Goal: Check status: Check status

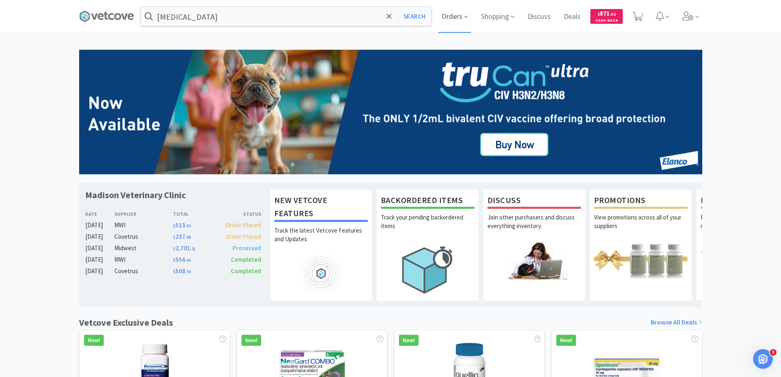
scroll to position [159, 0]
click at [443, 17] on span "Orders" at bounding box center [454, 16] width 33 height 33
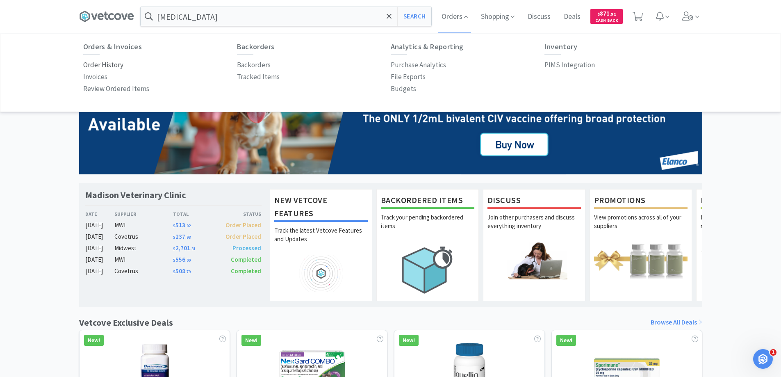
click at [116, 65] on p "Order History" at bounding box center [103, 64] width 40 height 11
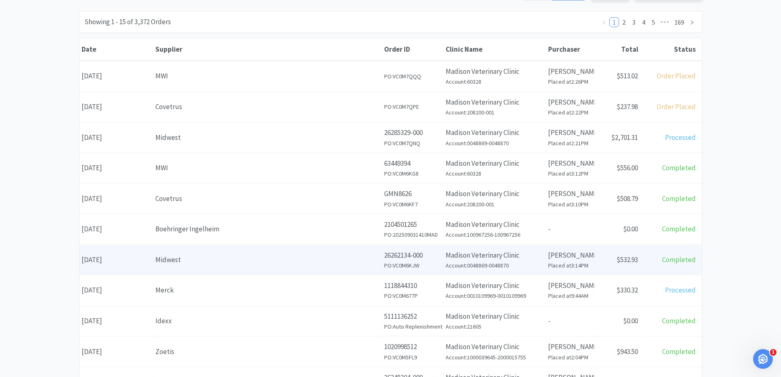
scroll to position [123, 0]
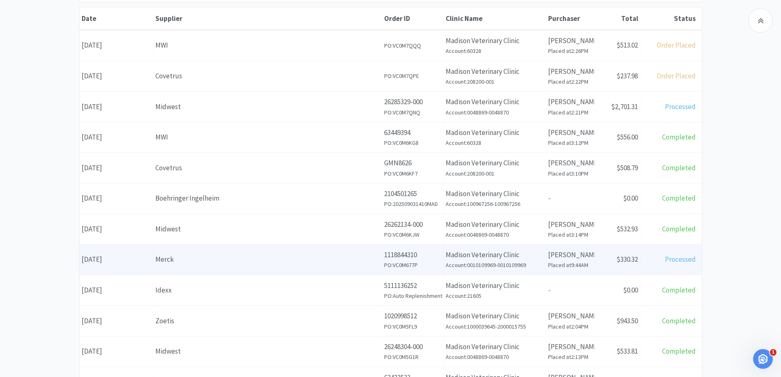
click at [208, 258] on div "Merck" at bounding box center [267, 259] width 224 height 11
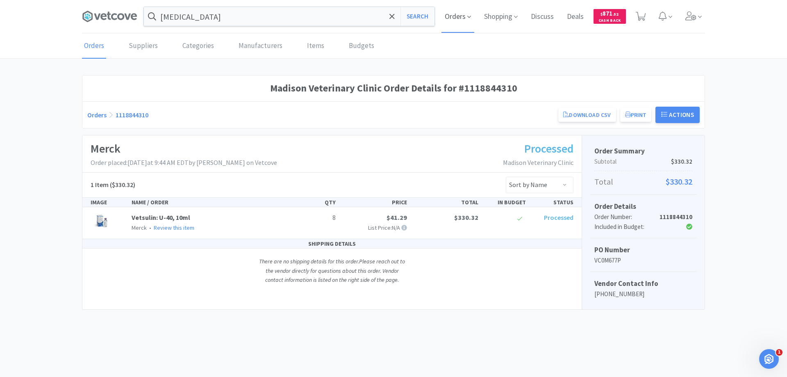
click at [458, 14] on span "Orders" at bounding box center [457, 16] width 33 height 33
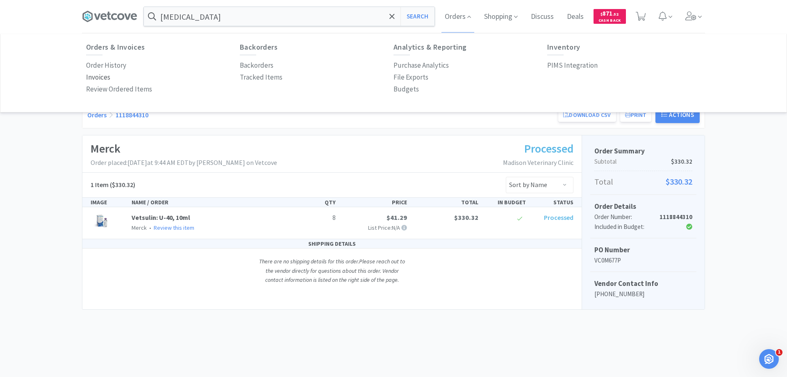
click at [92, 78] on p "Invoices" at bounding box center [98, 77] width 24 height 11
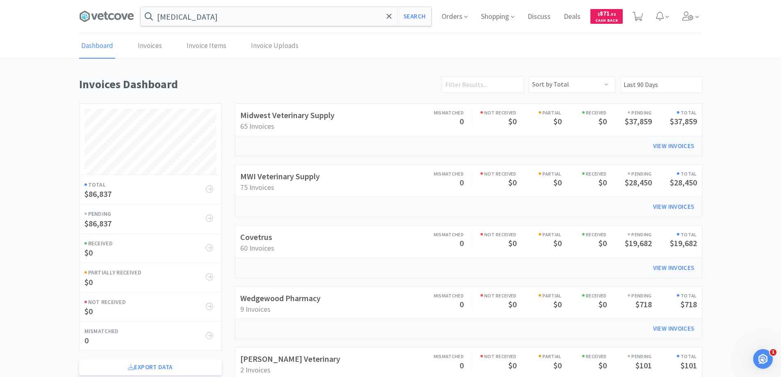
scroll to position [394, 623]
click at [148, 47] on link "Invoices" at bounding box center [150, 46] width 28 height 25
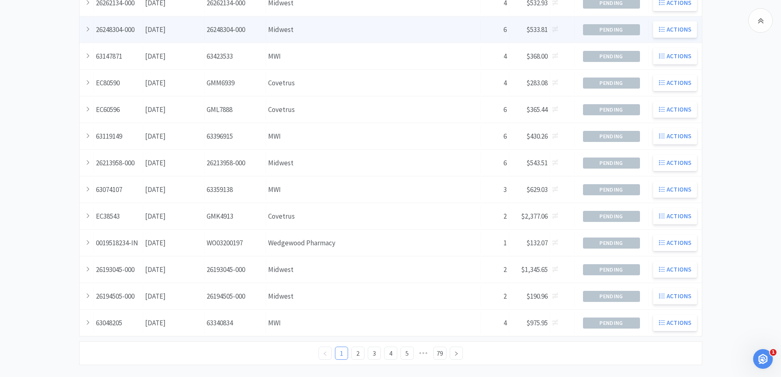
scroll to position [223, 0]
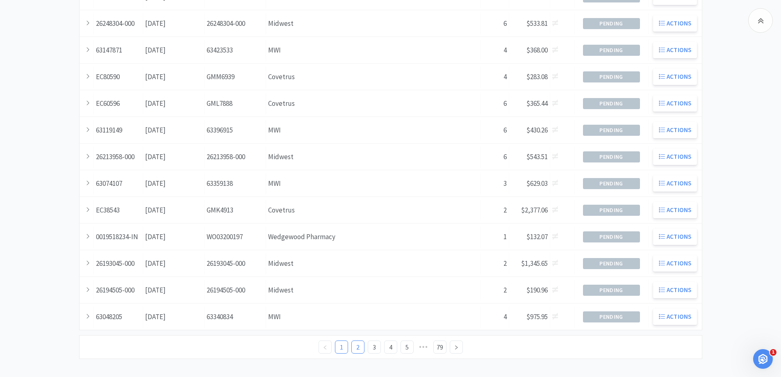
click at [356, 348] on link "2" at bounding box center [358, 347] width 12 height 12
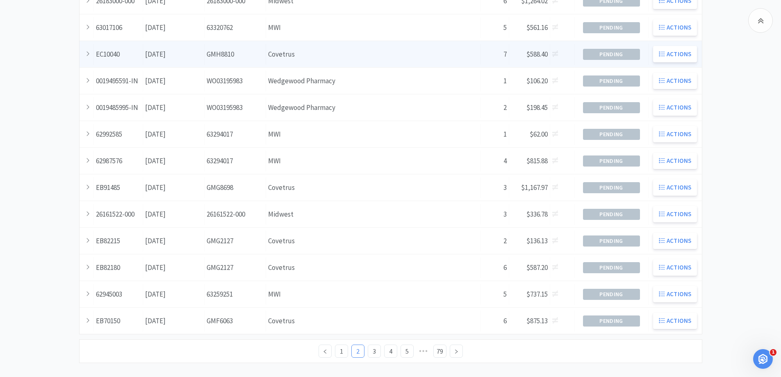
scroll to position [223, 0]
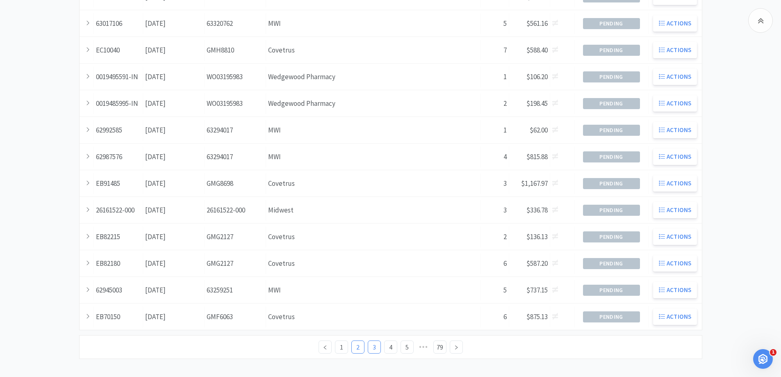
click at [373, 345] on link "3" at bounding box center [374, 347] width 12 height 12
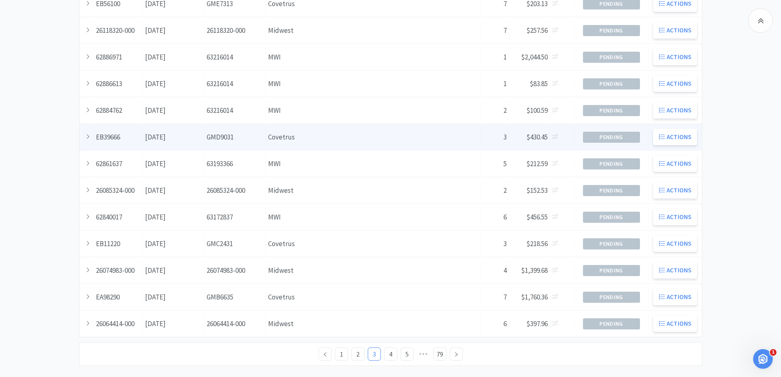
scroll to position [223, 0]
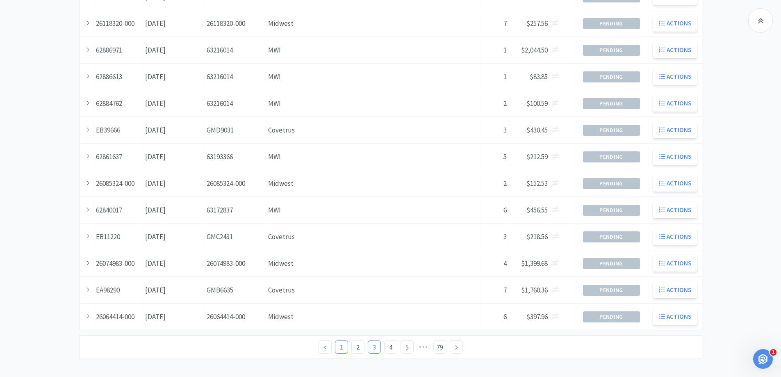
click at [340, 345] on link "1" at bounding box center [341, 347] width 12 height 12
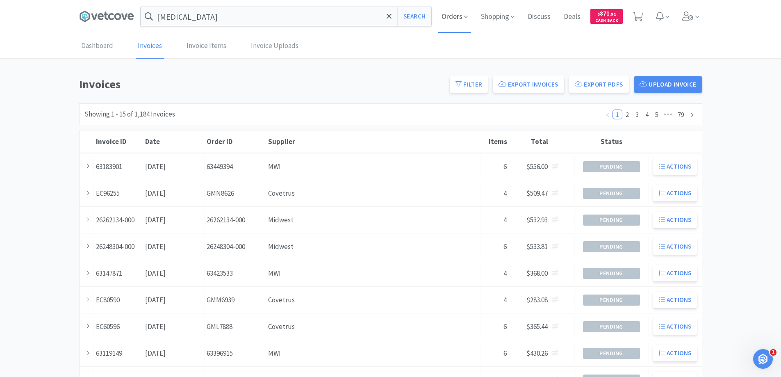
click at [453, 15] on span "Orders" at bounding box center [454, 16] width 33 height 33
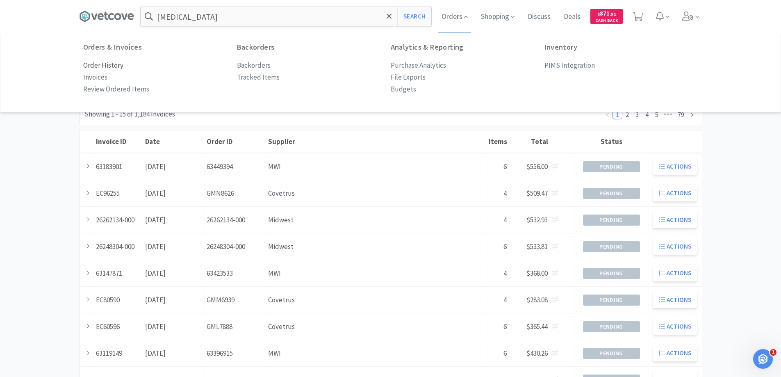
click at [113, 66] on p "Order History" at bounding box center [103, 65] width 40 height 11
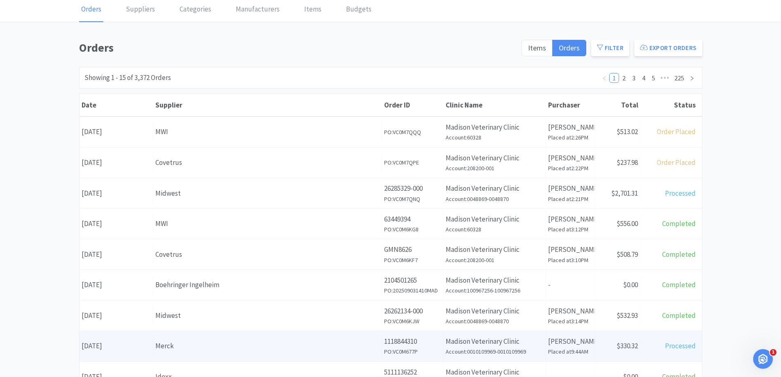
scroll to position [82, 0]
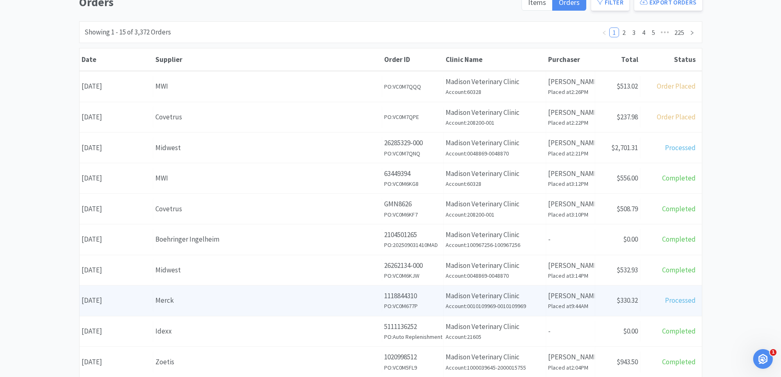
click at [248, 306] on div "Merck" at bounding box center [267, 300] width 224 height 11
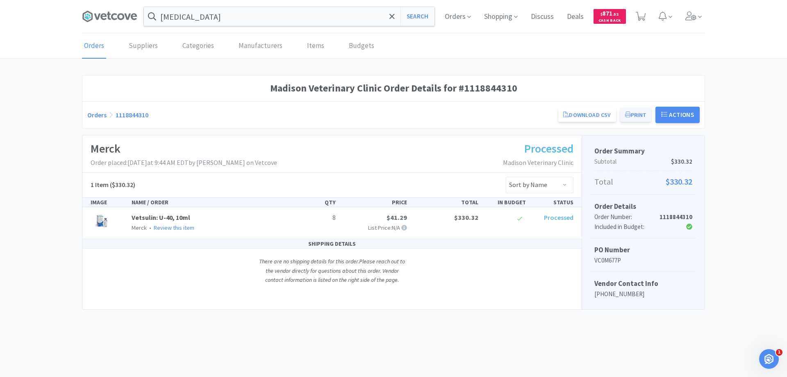
click at [636, 114] on button "Print" at bounding box center [636, 115] width 32 height 14
click at [107, 16] on icon at bounding box center [109, 16] width 55 height 12
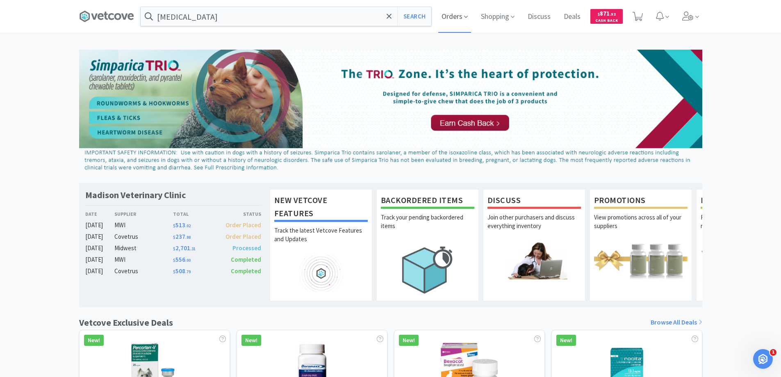
click at [451, 15] on span "Orders" at bounding box center [454, 16] width 33 height 33
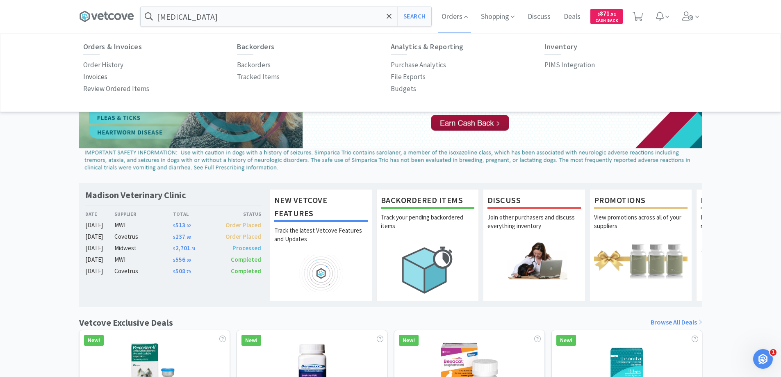
click at [93, 75] on p "Invoices" at bounding box center [95, 76] width 24 height 11
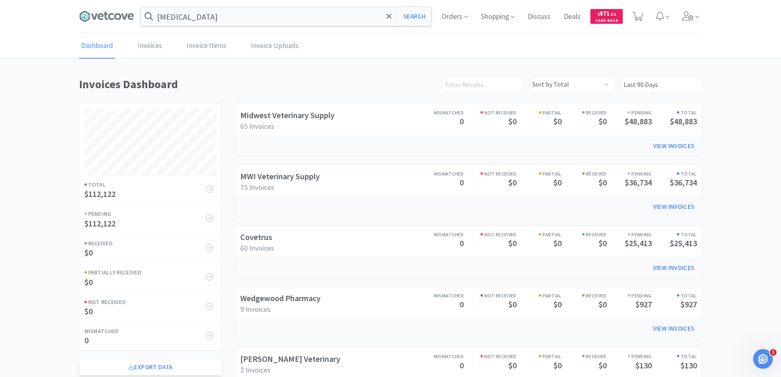
scroll to position [394, 623]
click at [147, 44] on link "Invoices" at bounding box center [150, 46] width 28 height 25
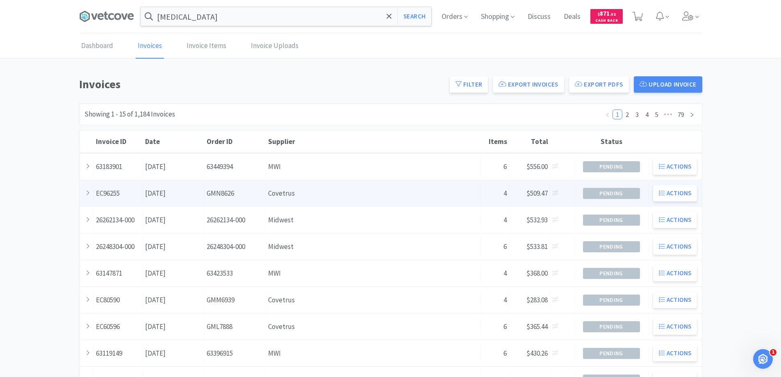
click at [365, 193] on div "Supplier Covetrus" at bounding box center [373, 193] width 214 height 21
